Goal: Information Seeking & Learning: Learn about a topic

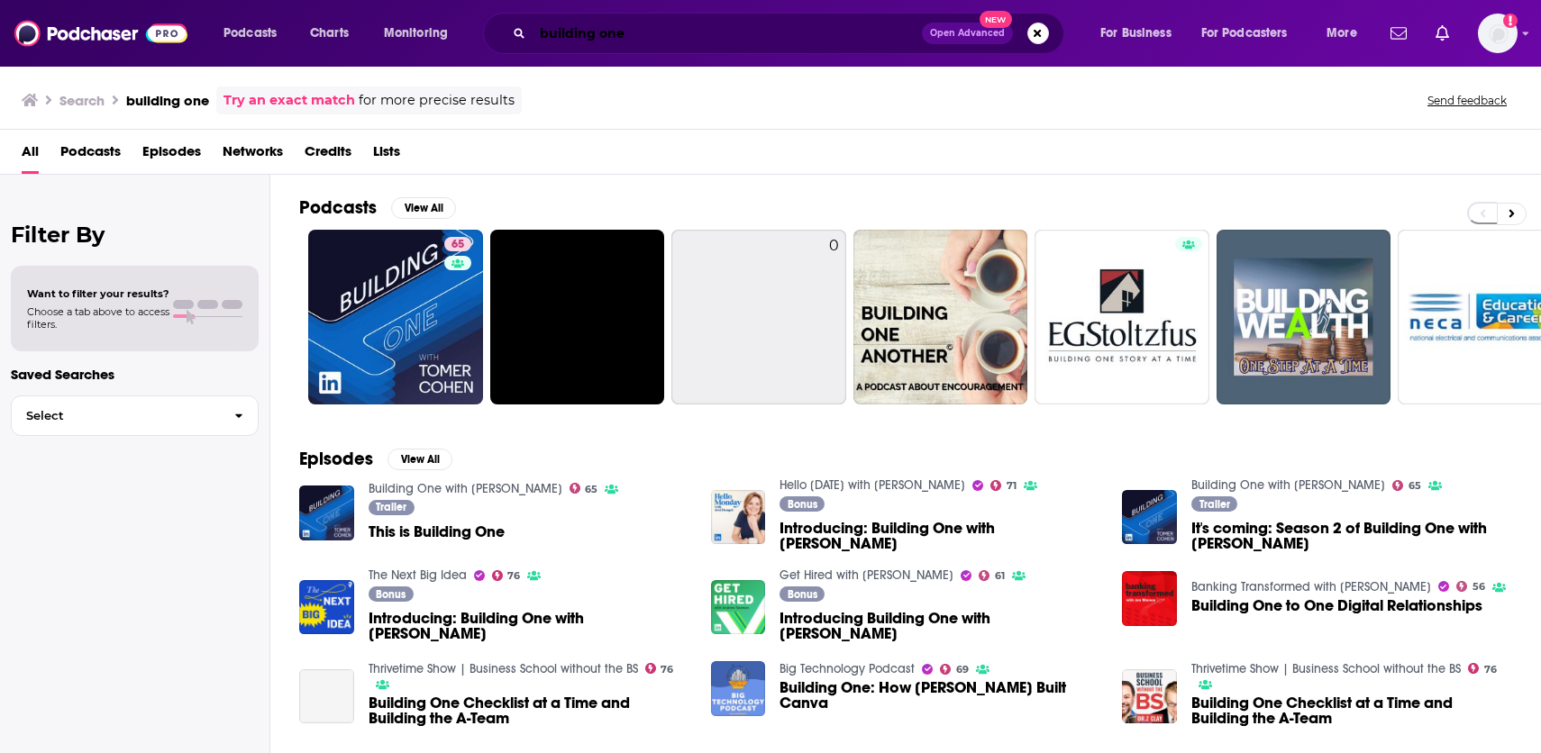
click at [579, 45] on input "building one" at bounding box center [727, 33] width 389 height 29
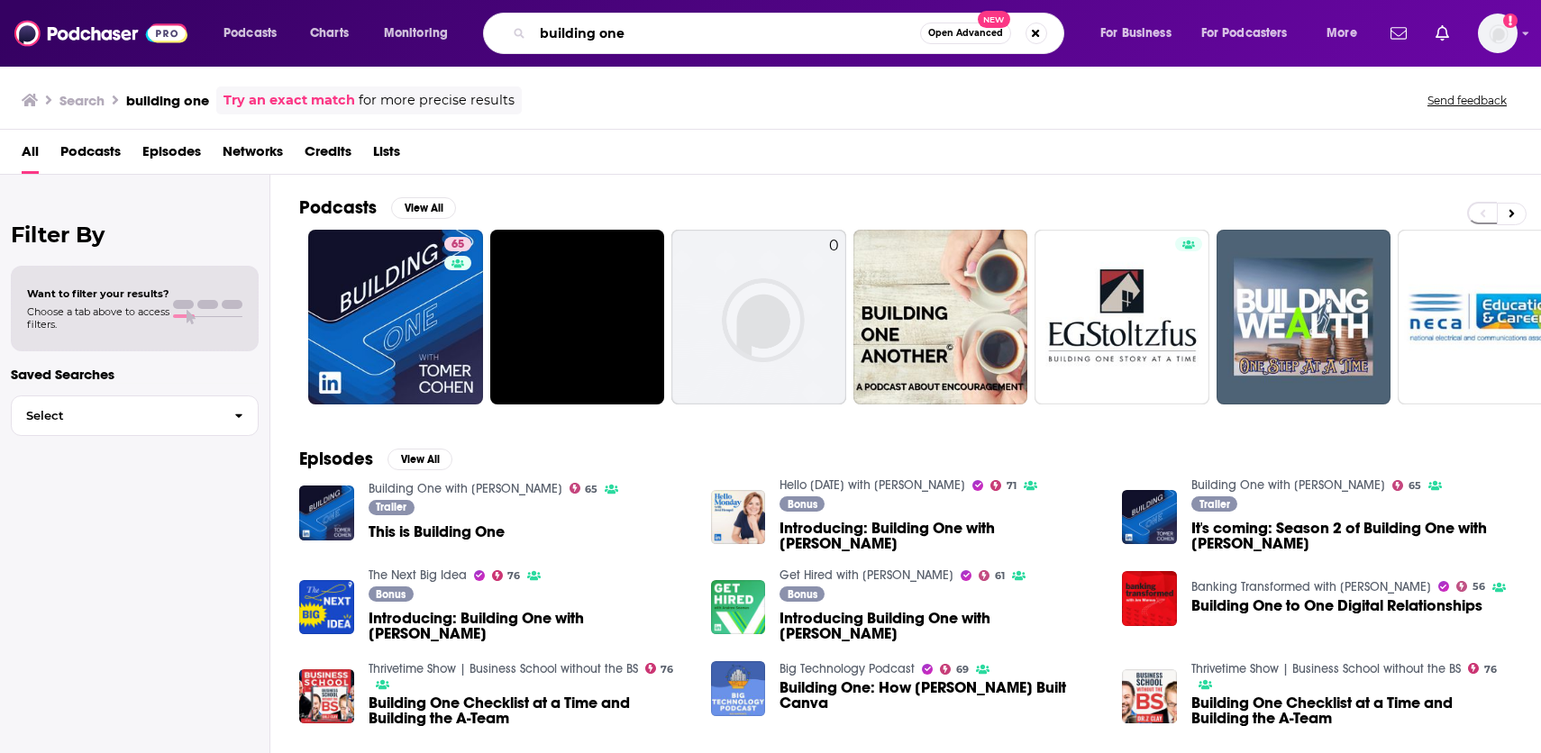
drag, startPoint x: 639, startPoint y: 32, endPoint x: 534, endPoint y: 32, distance: 104.5
click at [534, 32] on input "building one" at bounding box center [726, 33] width 387 height 29
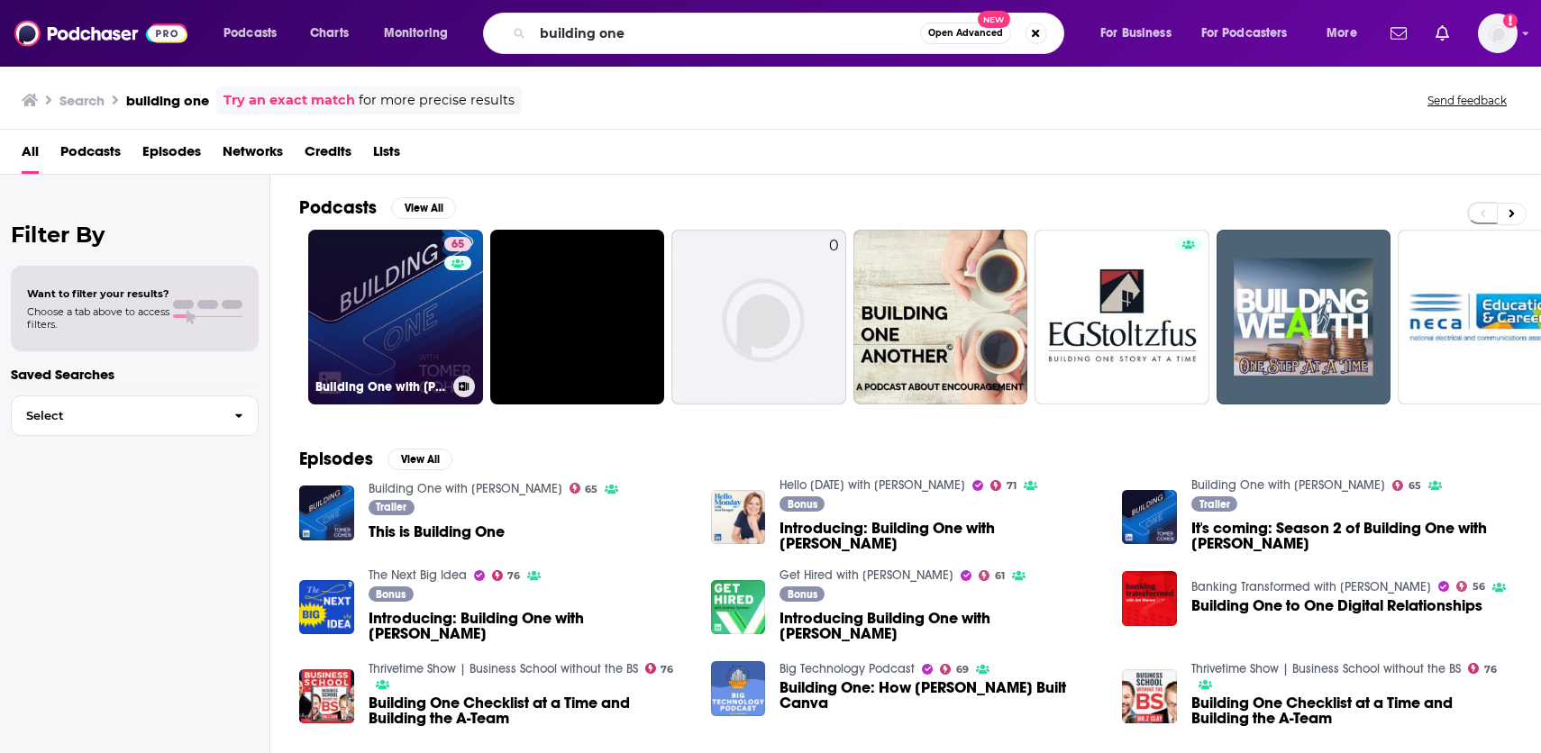
click at [381, 328] on link "65 Building One with [PERSON_NAME]" at bounding box center [395, 317] width 175 height 175
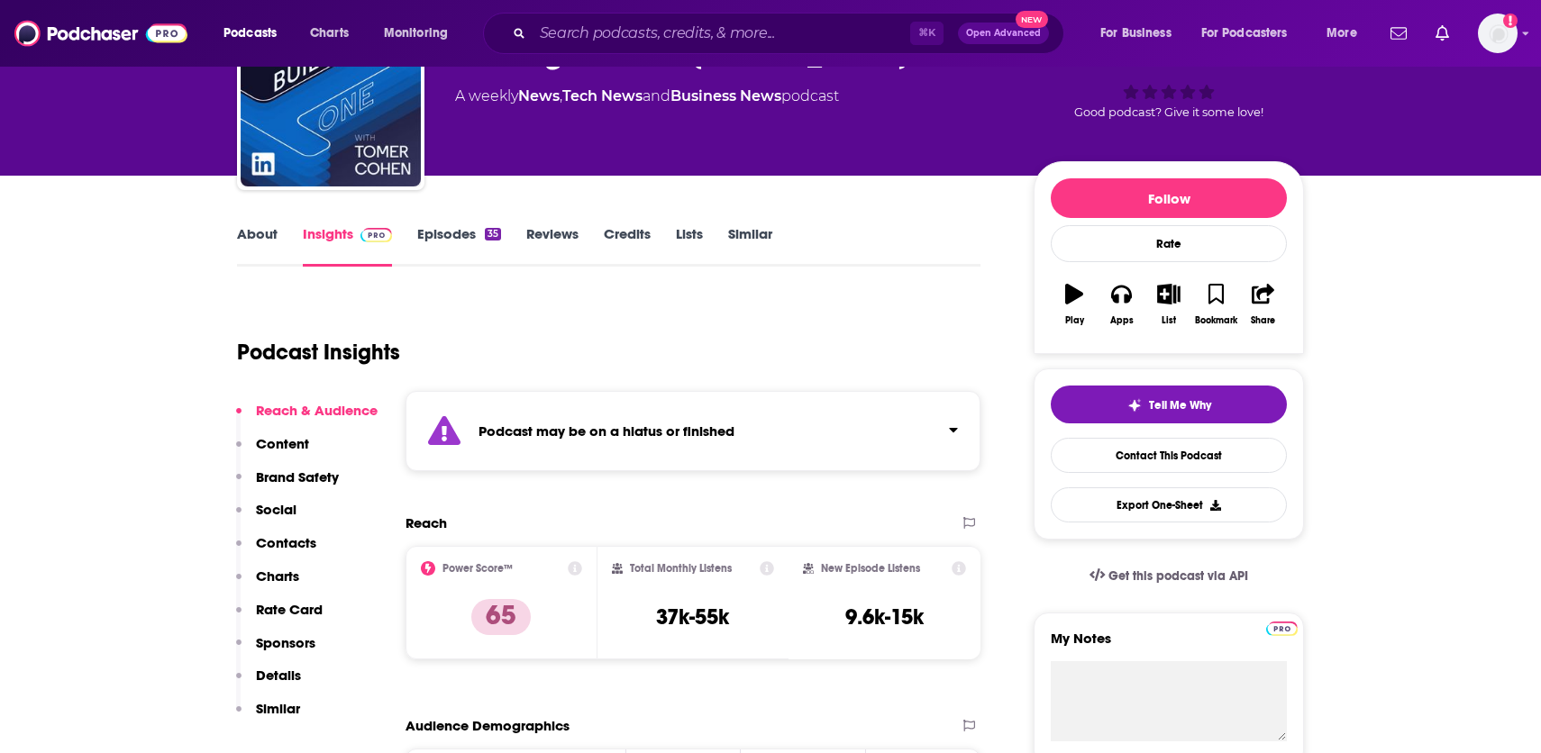
scroll to position [35, 0]
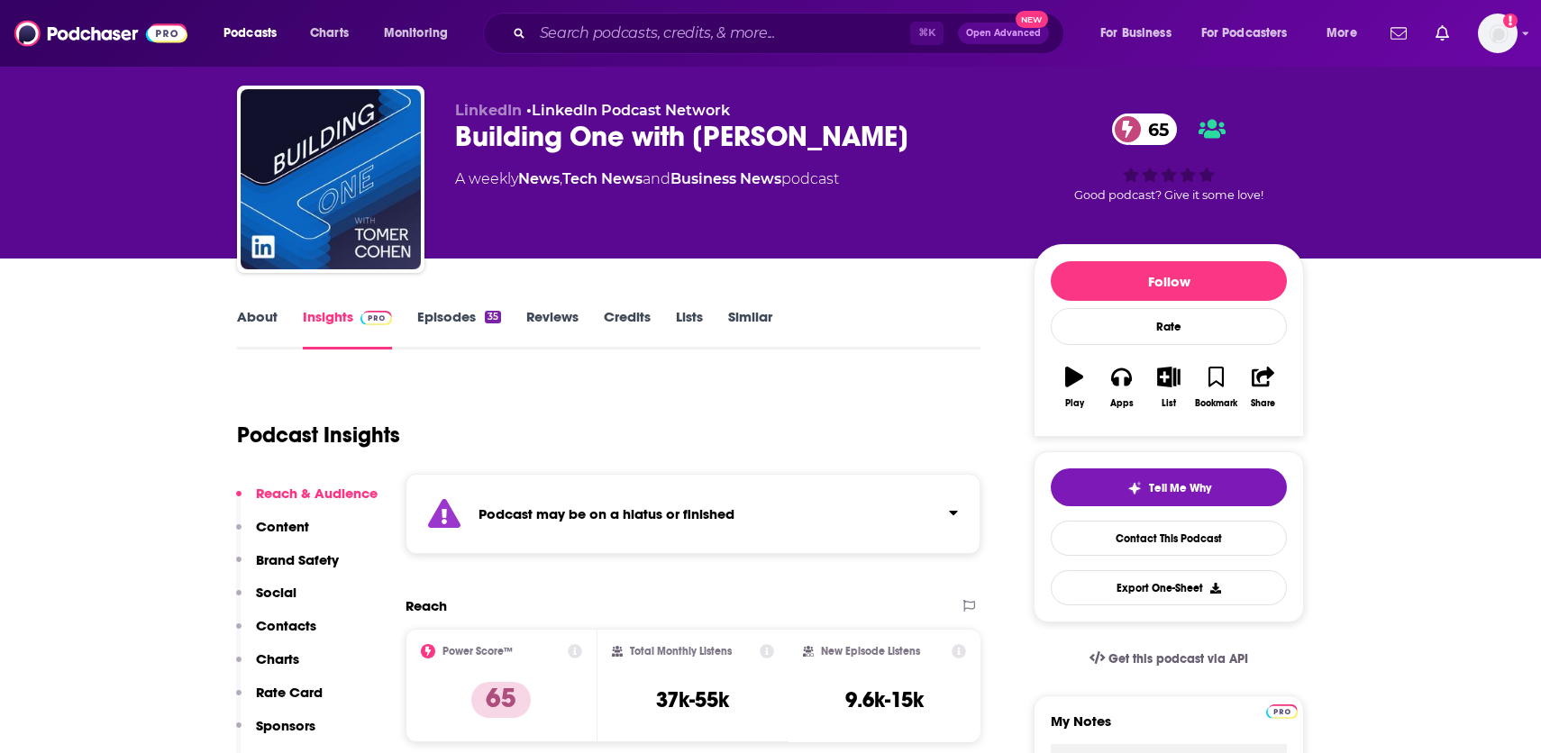
click at [454, 319] on link "Episodes 35" at bounding box center [459, 328] width 84 height 41
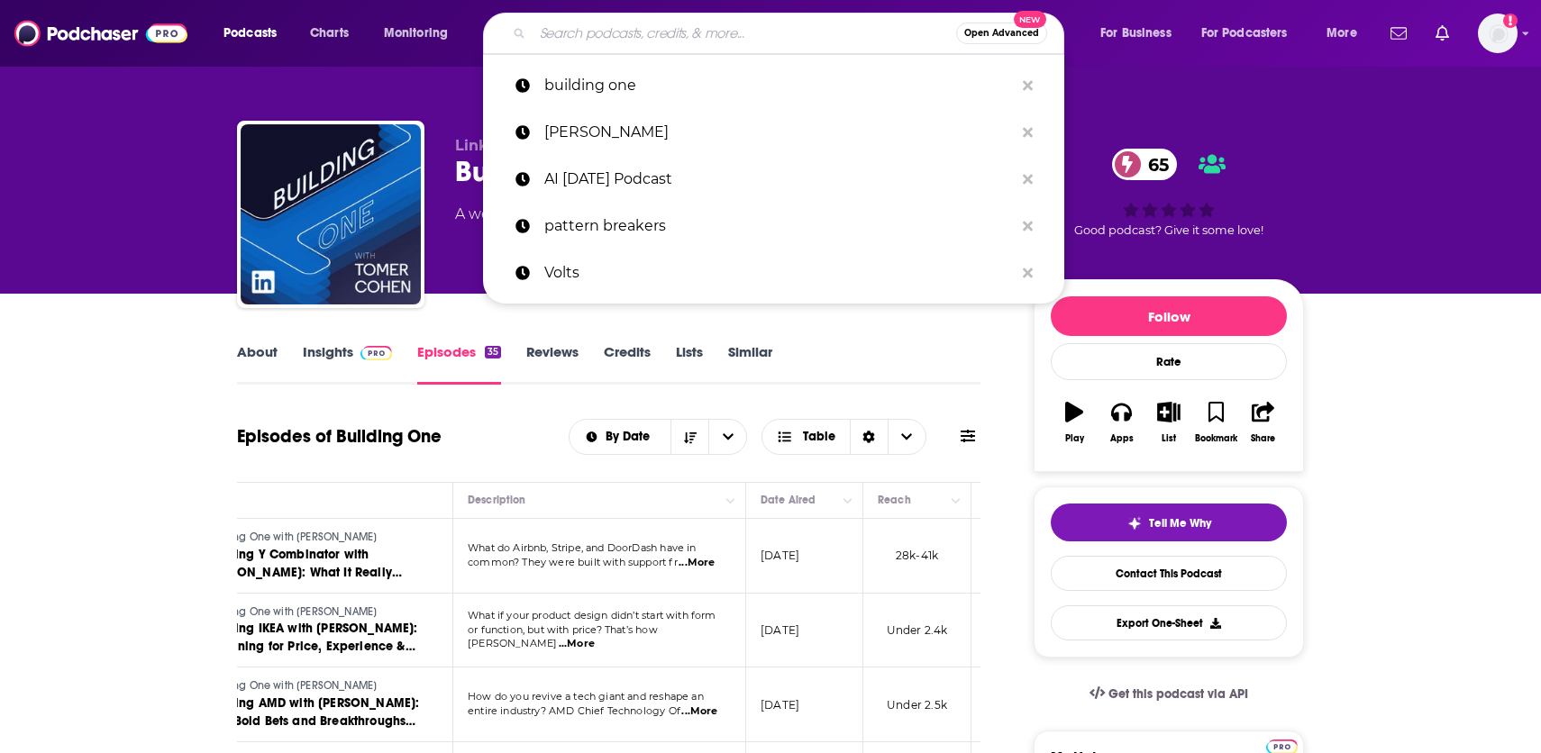
click at [652, 36] on input "Search podcasts, credits, & more..." at bounding box center [745, 33] width 424 height 29
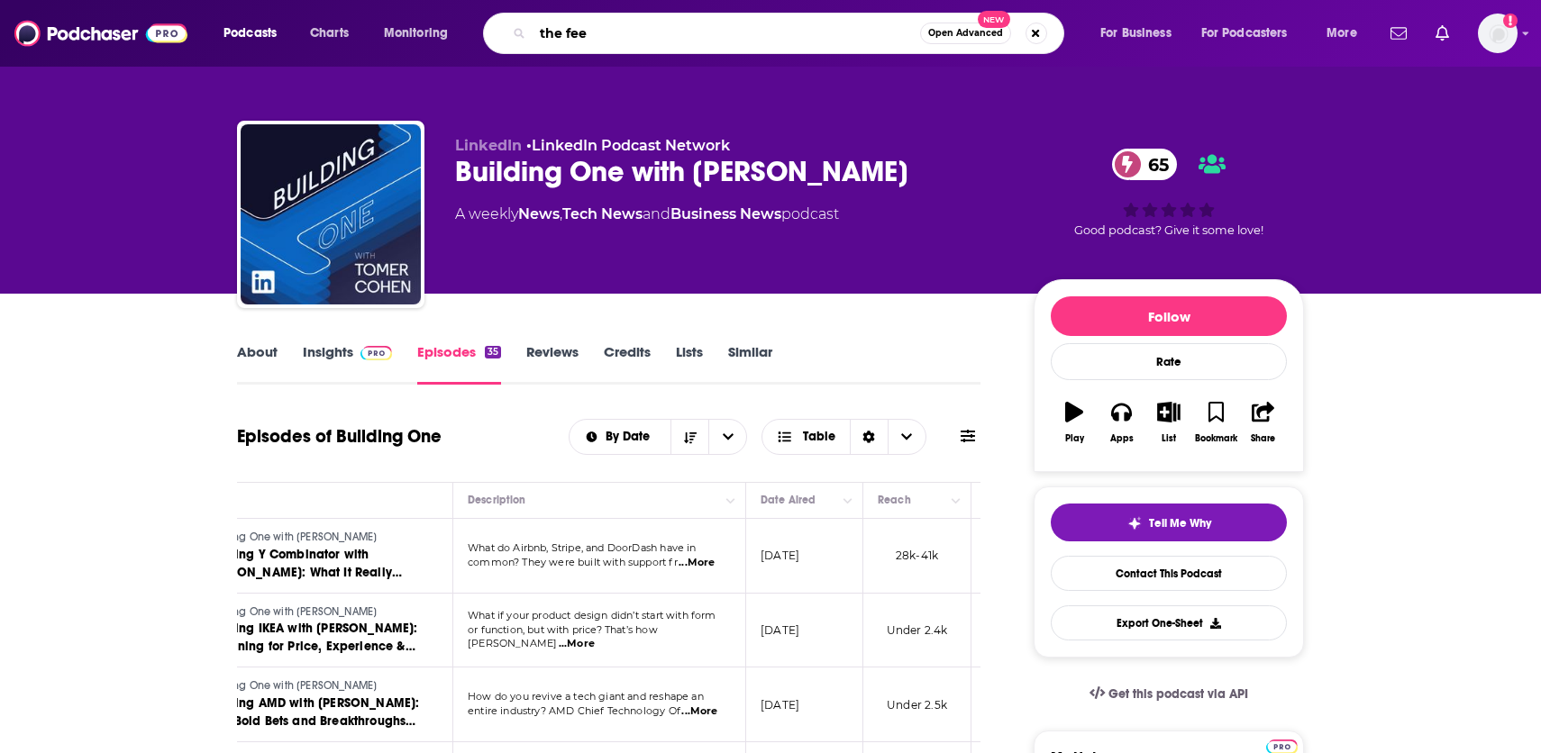
type input "the feed"
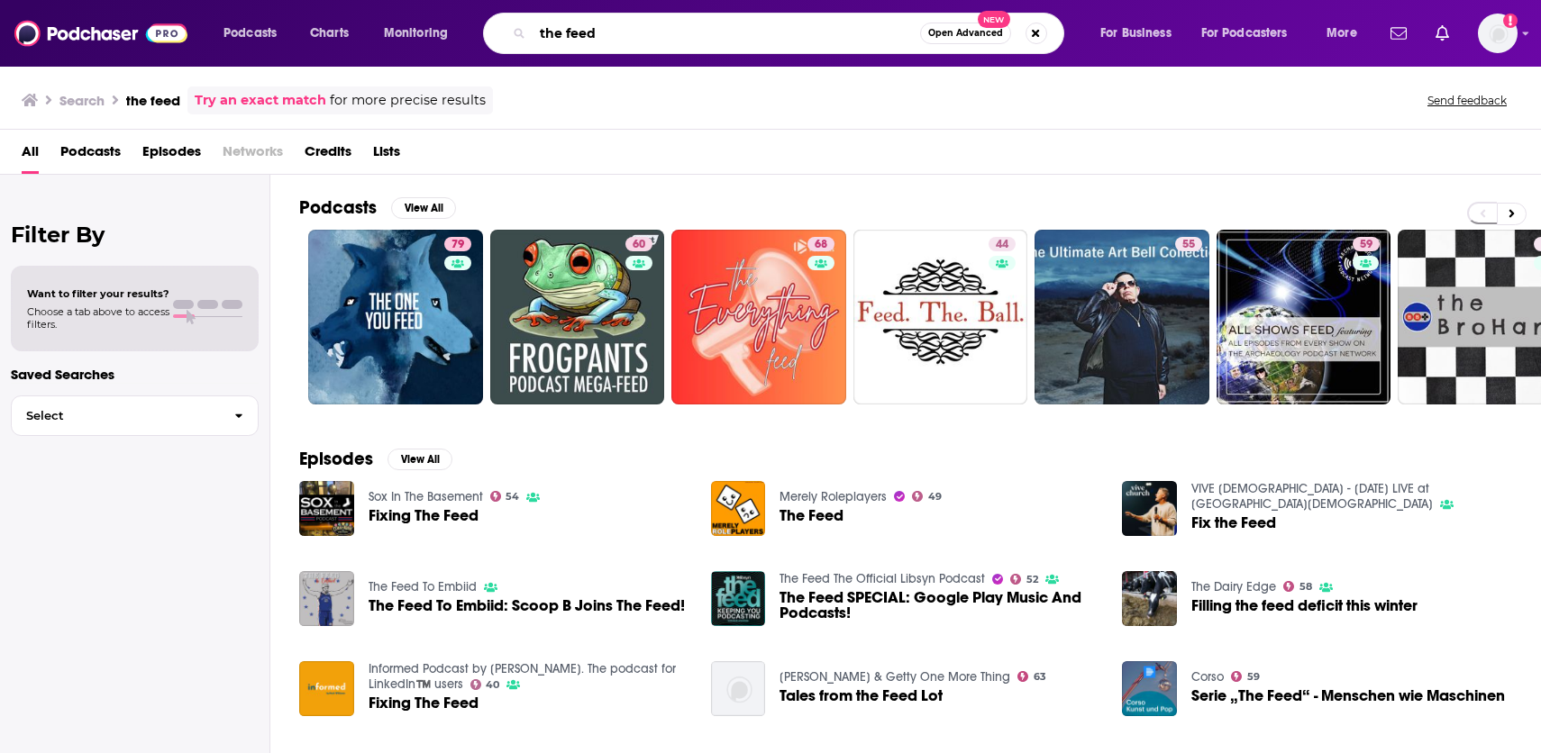
drag, startPoint x: 597, startPoint y: 30, endPoint x: 536, endPoint y: 29, distance: 61.3
click at [536, 30] on input "the feed" at bounding box center [726, 33] width 387 height 29
type input "[PERSON_NAME]"
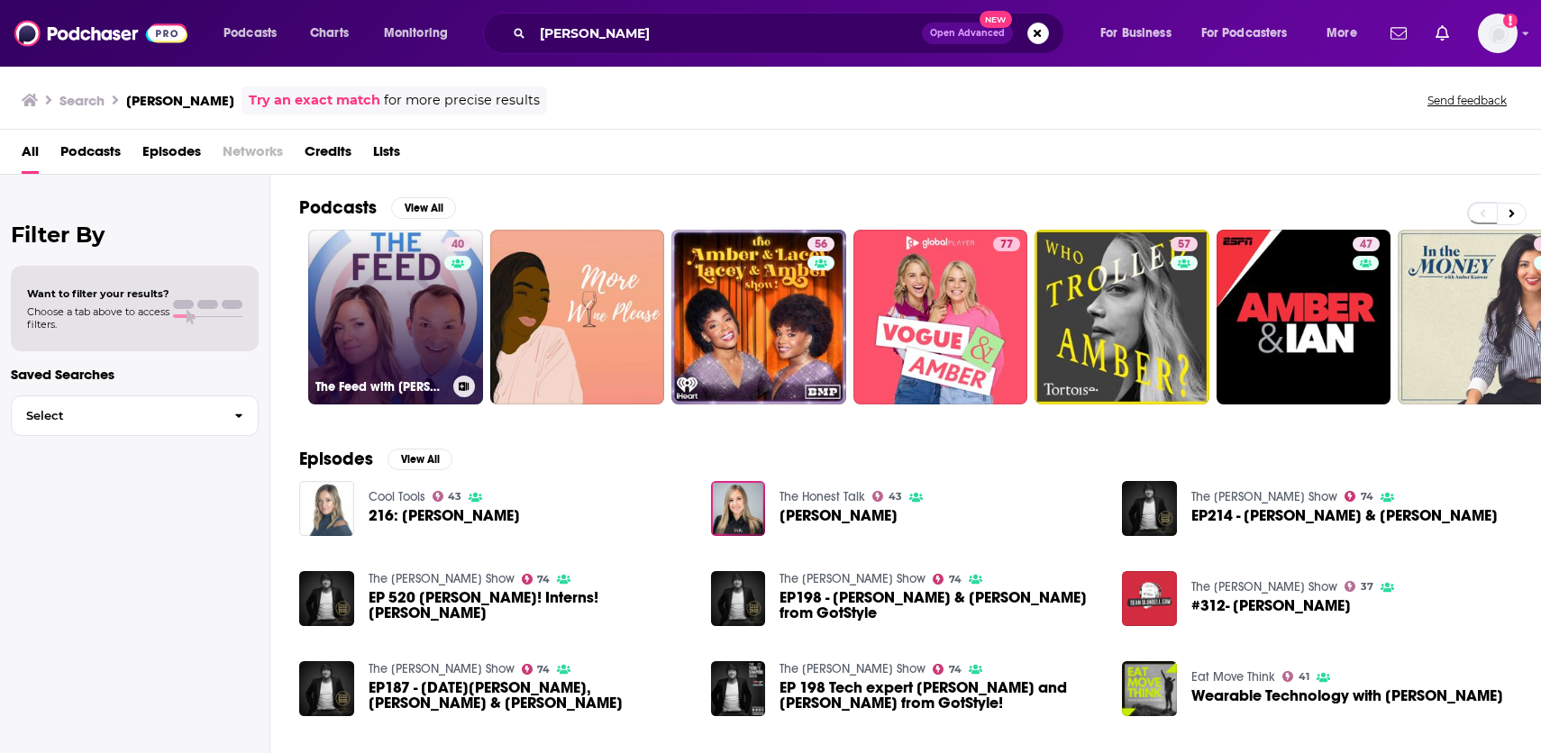
click at [406, 305] on link "40 The Feed with [PERSON_NAME] & [PERSON_NAME]" at bounding box center [395, 317] width 175 height 175
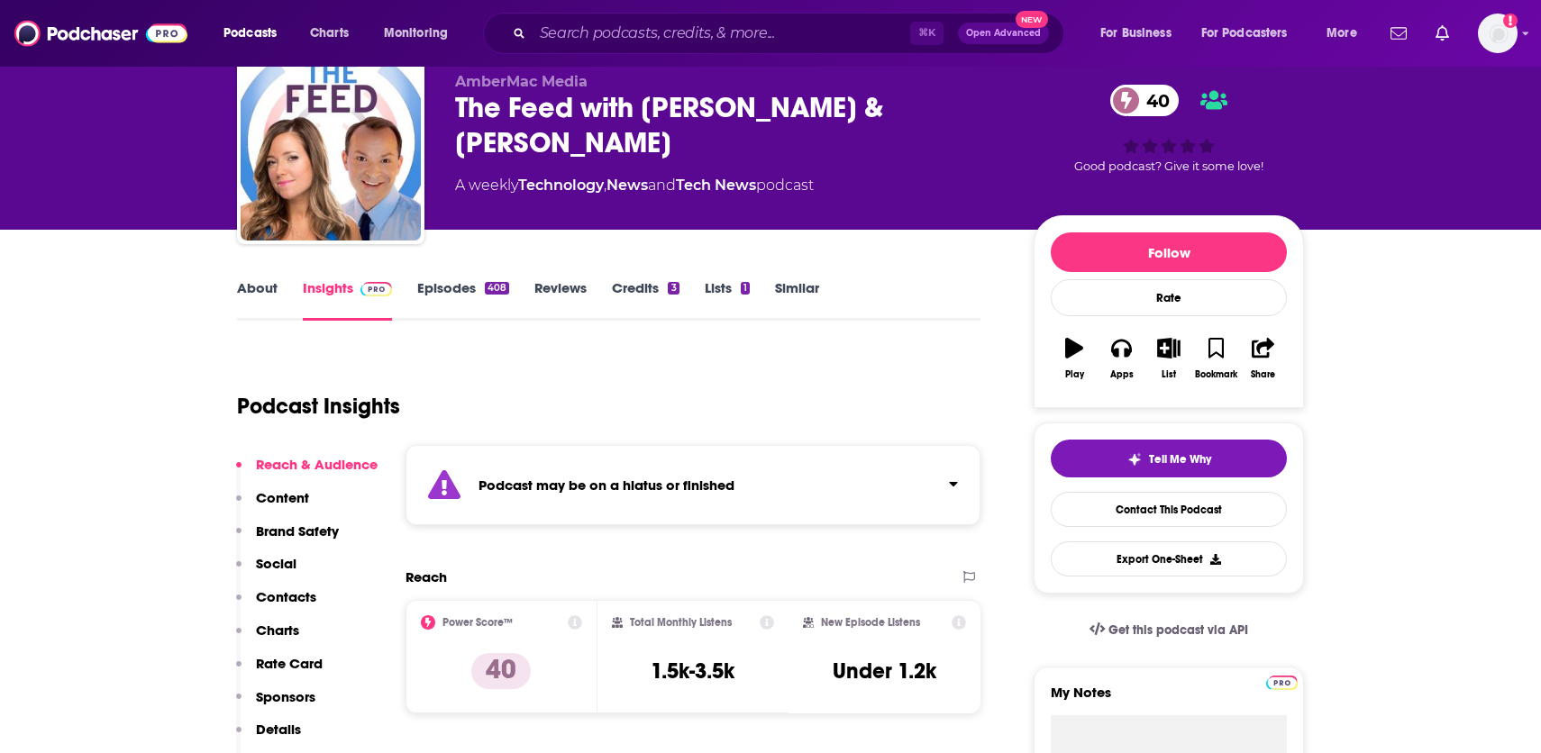
scroll to position [65, 0]
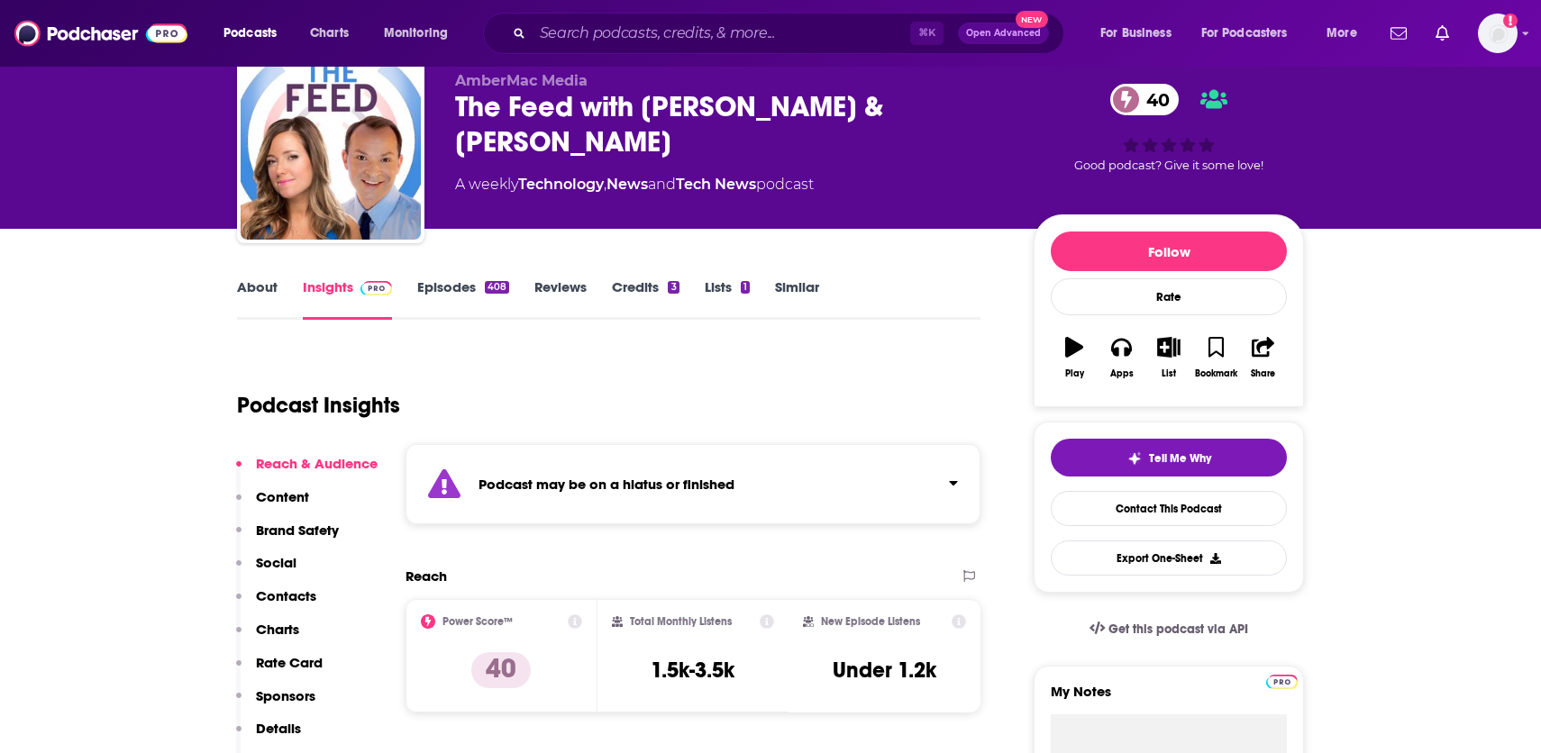
click at [463, 298] on link "Episodes 408" at bounding box center [463, 298] width 92 height 41
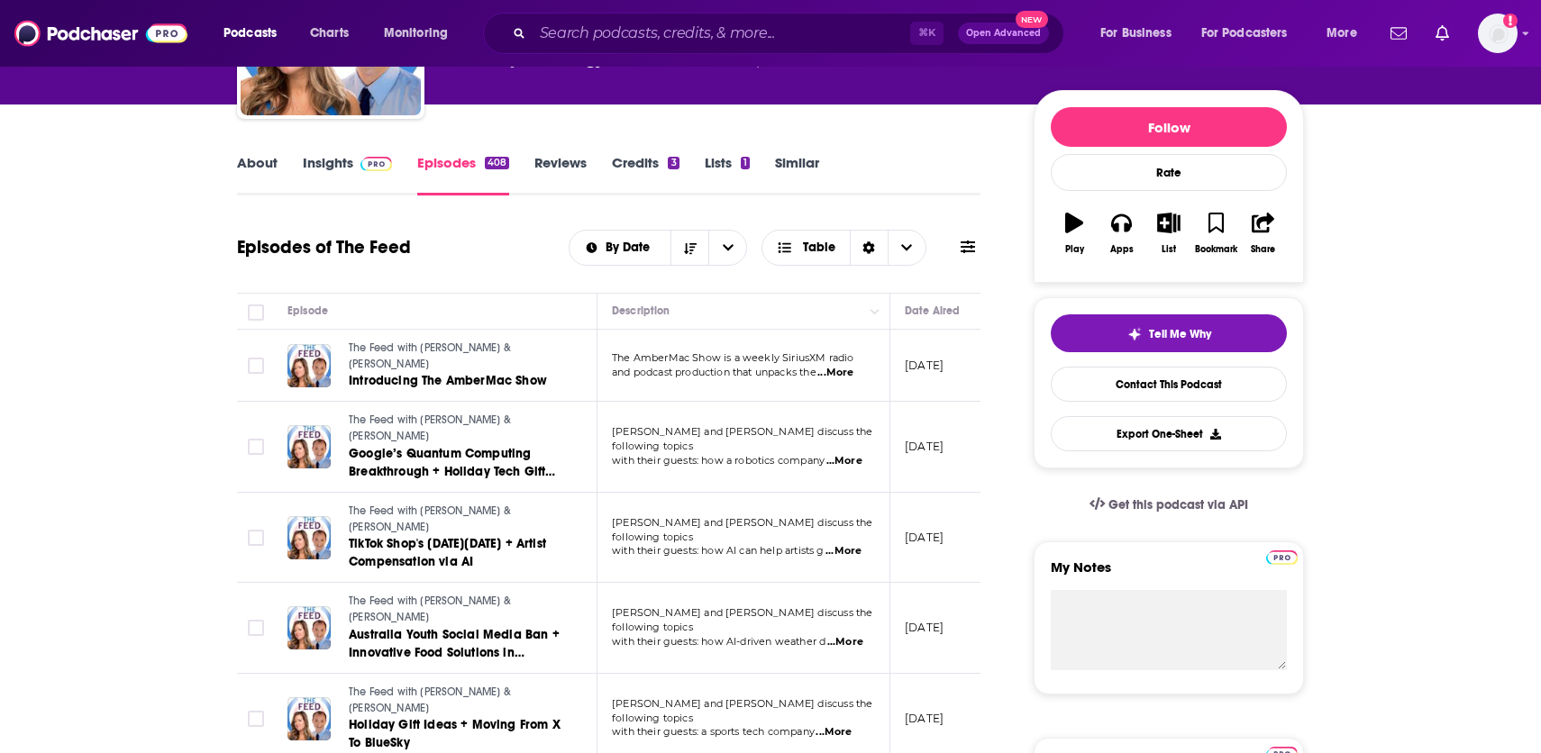
scroll to position [0, 76]
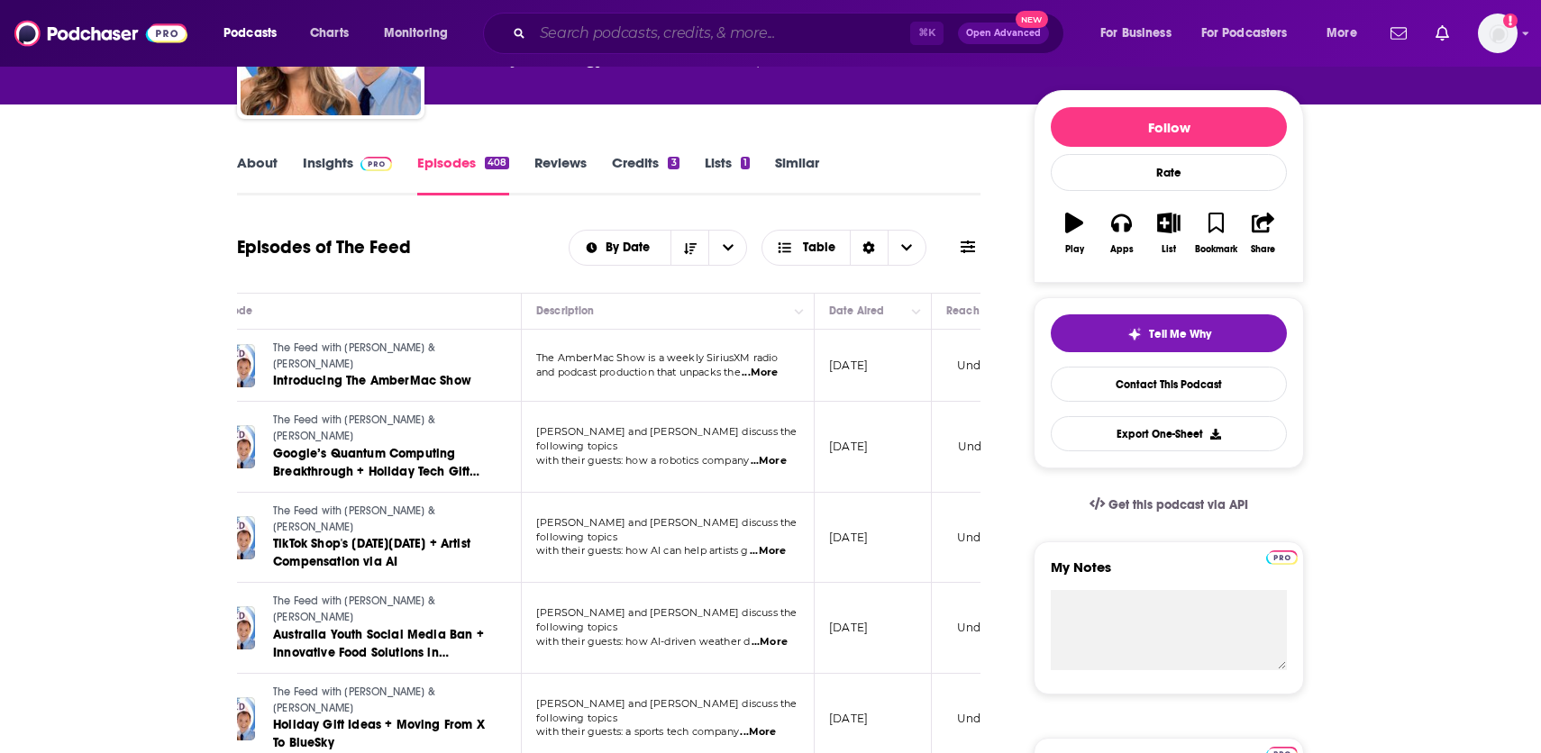
click at [633, 28] on input "Search podcasts, credits, & more..." at bounding box center [722, 33] width 378 height 29
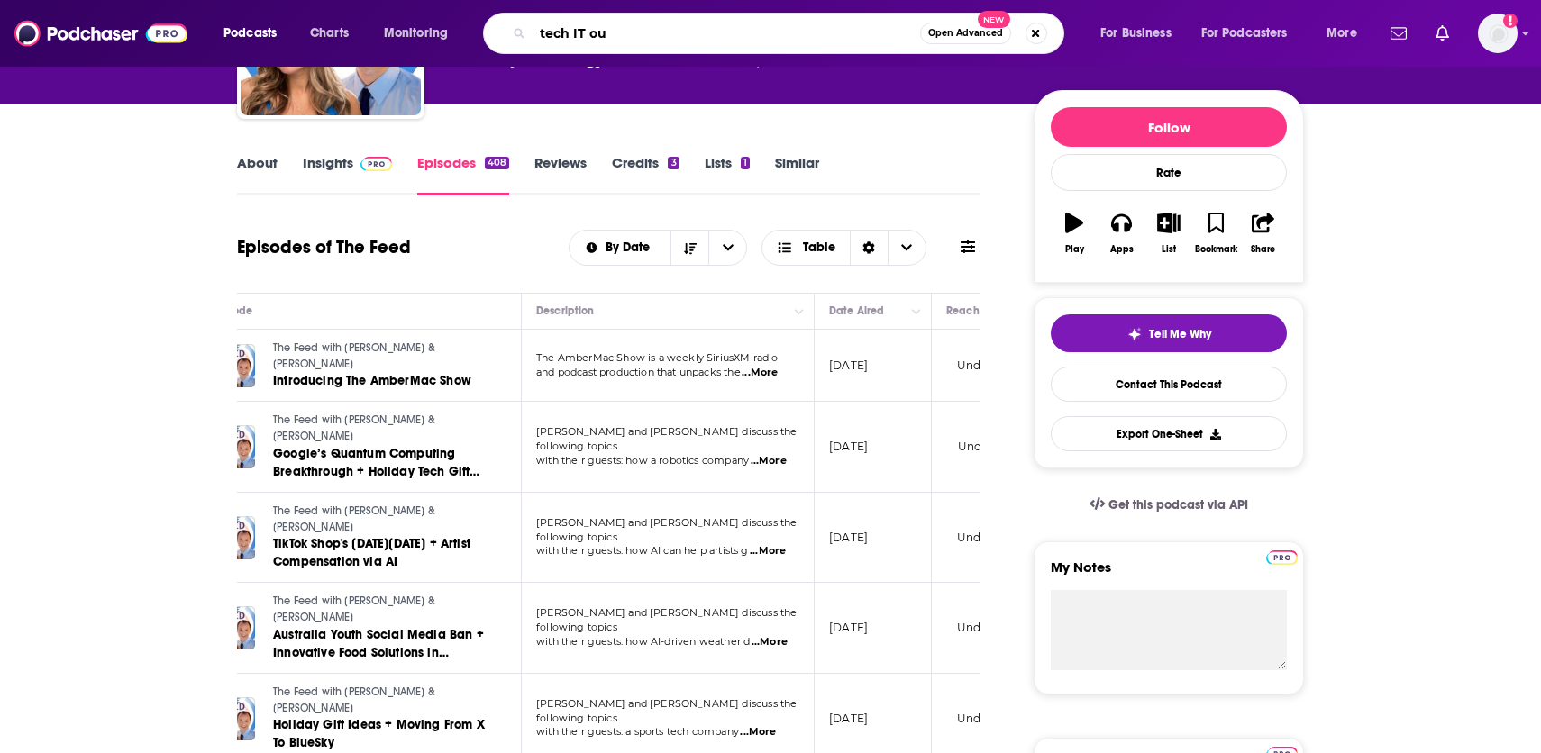
type input "tech IT out"
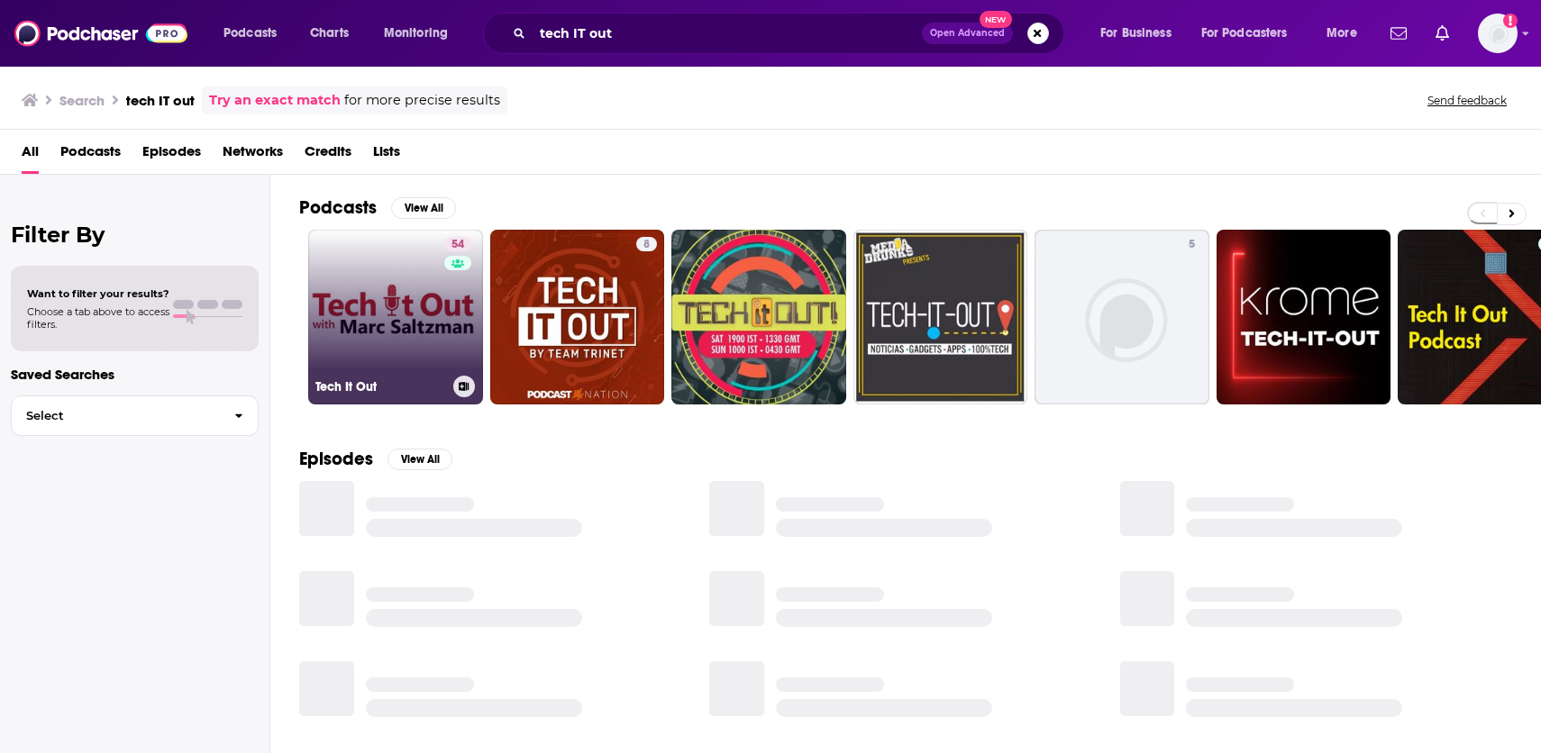
click at [404, 324] on link "54 Tech It Out" at bounding box center [395, 317] width 175 height 175
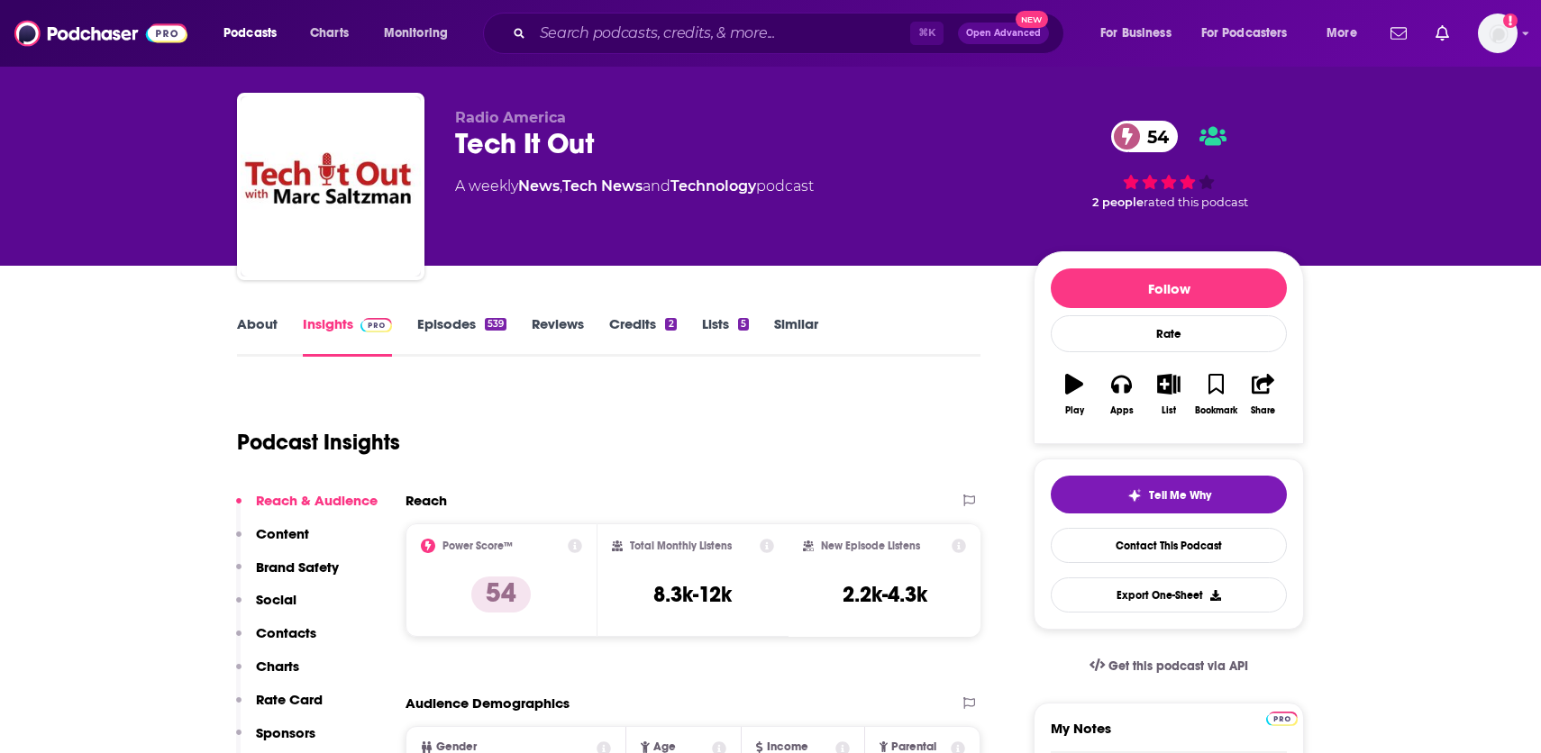
scroll to position [22, 0]
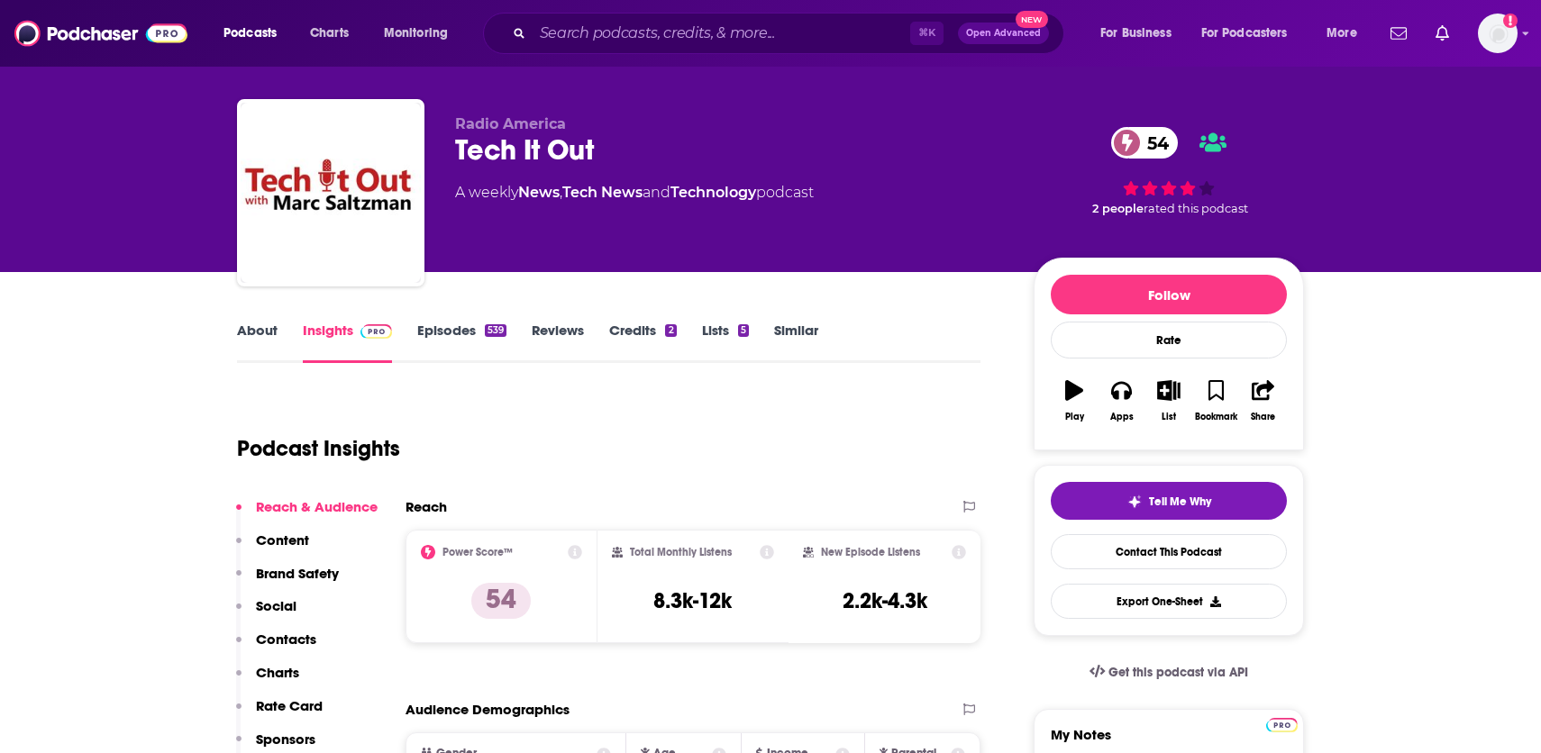
click at [636, 339] on link "Credits 2" at bounding box center [642, 342] width 67 height 41
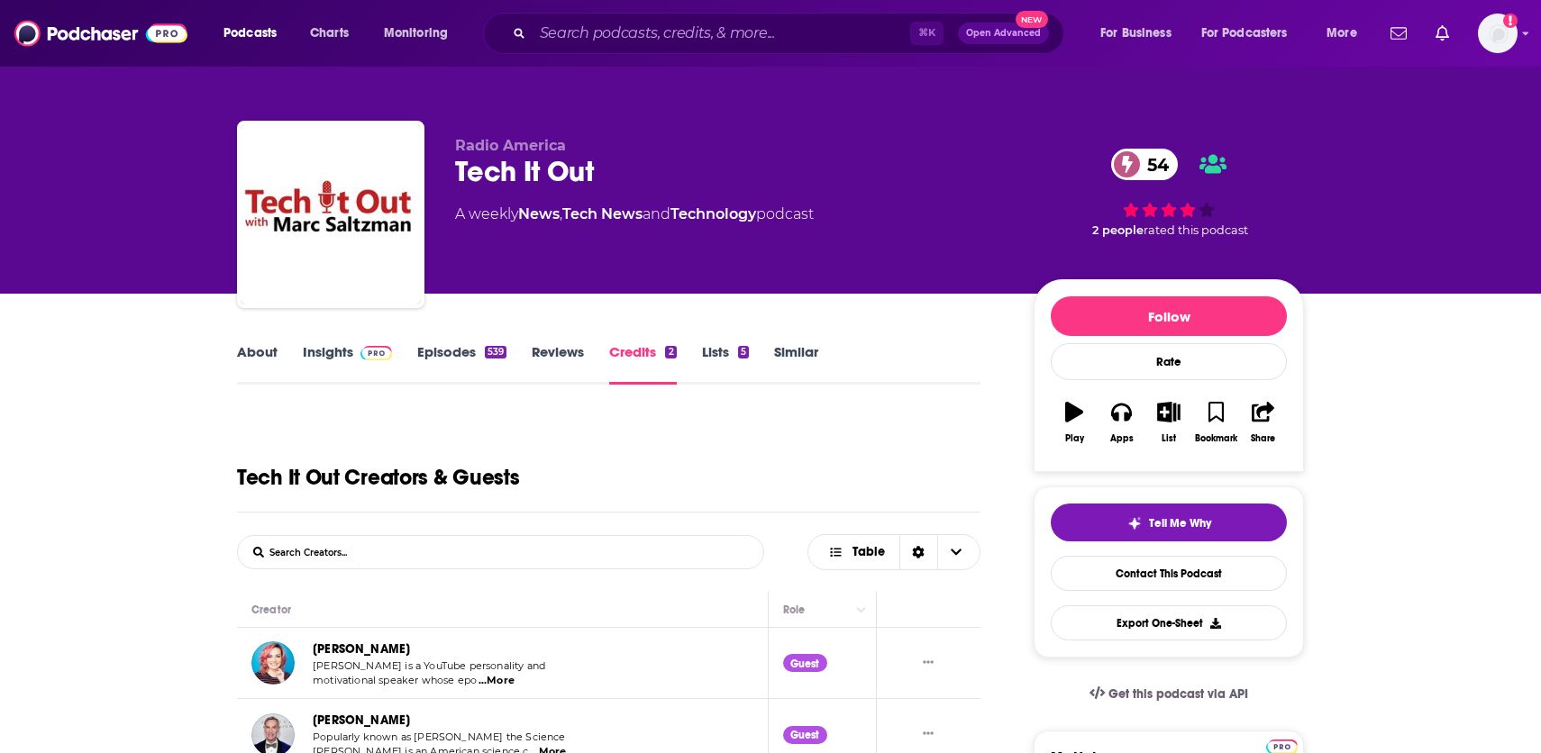
scroll to position [114, 0]
